Goal: Information Seeking & Learning: Learn about a topic

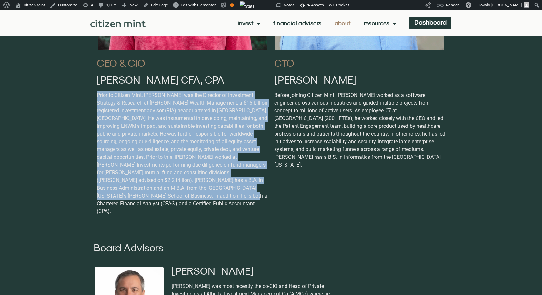
copy p "Prior to Citizen Mint, [PERSON_NAME] was the Director of Investment Strategy & …"
drag, startPoint x: 95, startPoint y: 97, endPoint x: 206, endPoint y: 197, distance: 149.2
click at [206, 197] on div "CEO & CIO Josh Hile CFA, CPA" at bounding box center [183, 49] width 178 height 348
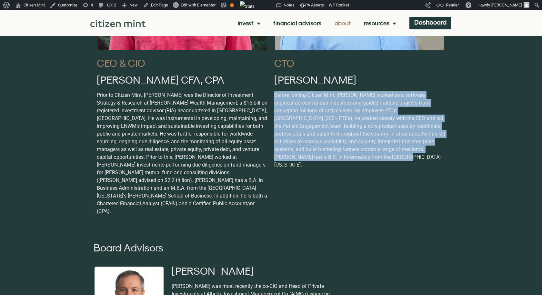
drag, startPoint x: 275, startPoint y: 92, endPoint x: 363, endPoint y: 162, distance: 113.1
click at [363, 162] on div "Before joining Citizen Mint, [PERSON_NAME] worked as a software engineer across…" at bounding box center [359, 132] width 171 height 82
copy span "Before joining Citizen Mint, [PERSON_NAME] worked as a software engineer across…"
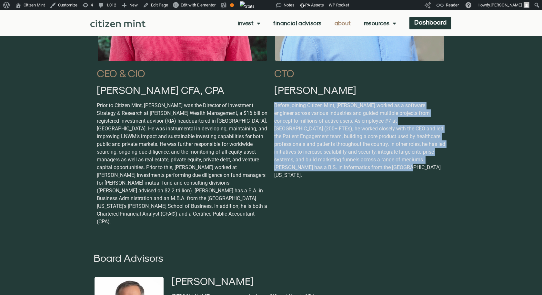
scroll to position [441, 0]
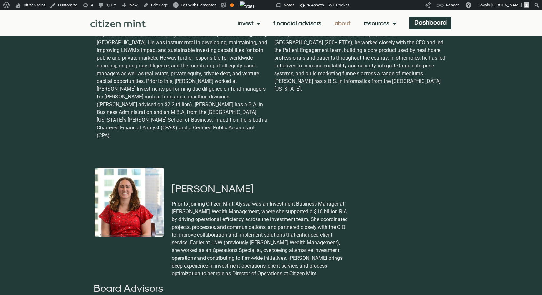
scroll to position [614, 0]
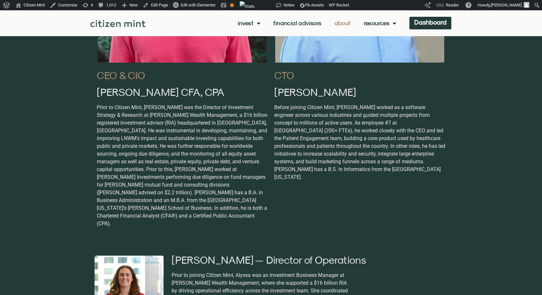
scroll to position [591, 0]
